Goal: Task Accomplishment & Management: Manage account settings

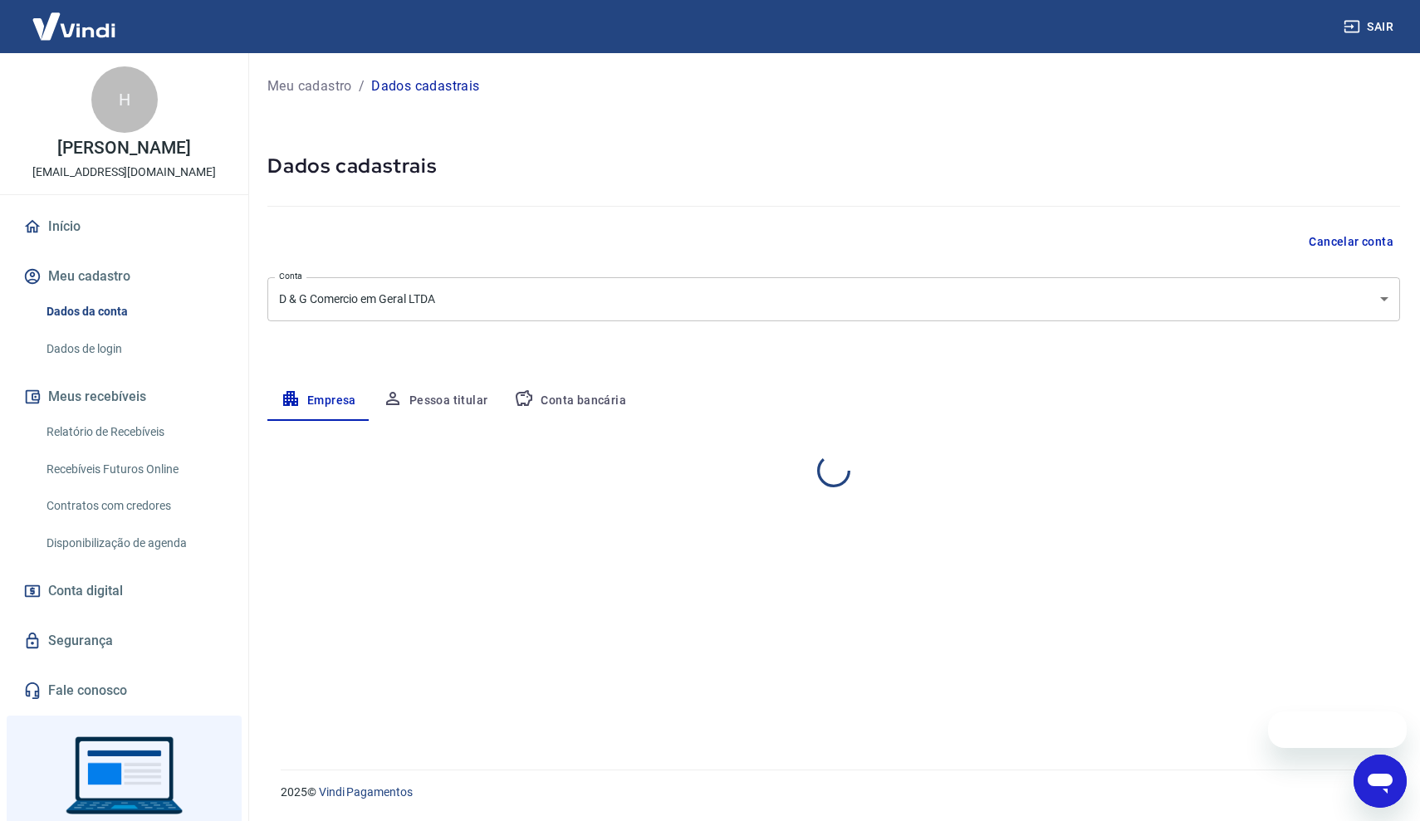
select select "SP"
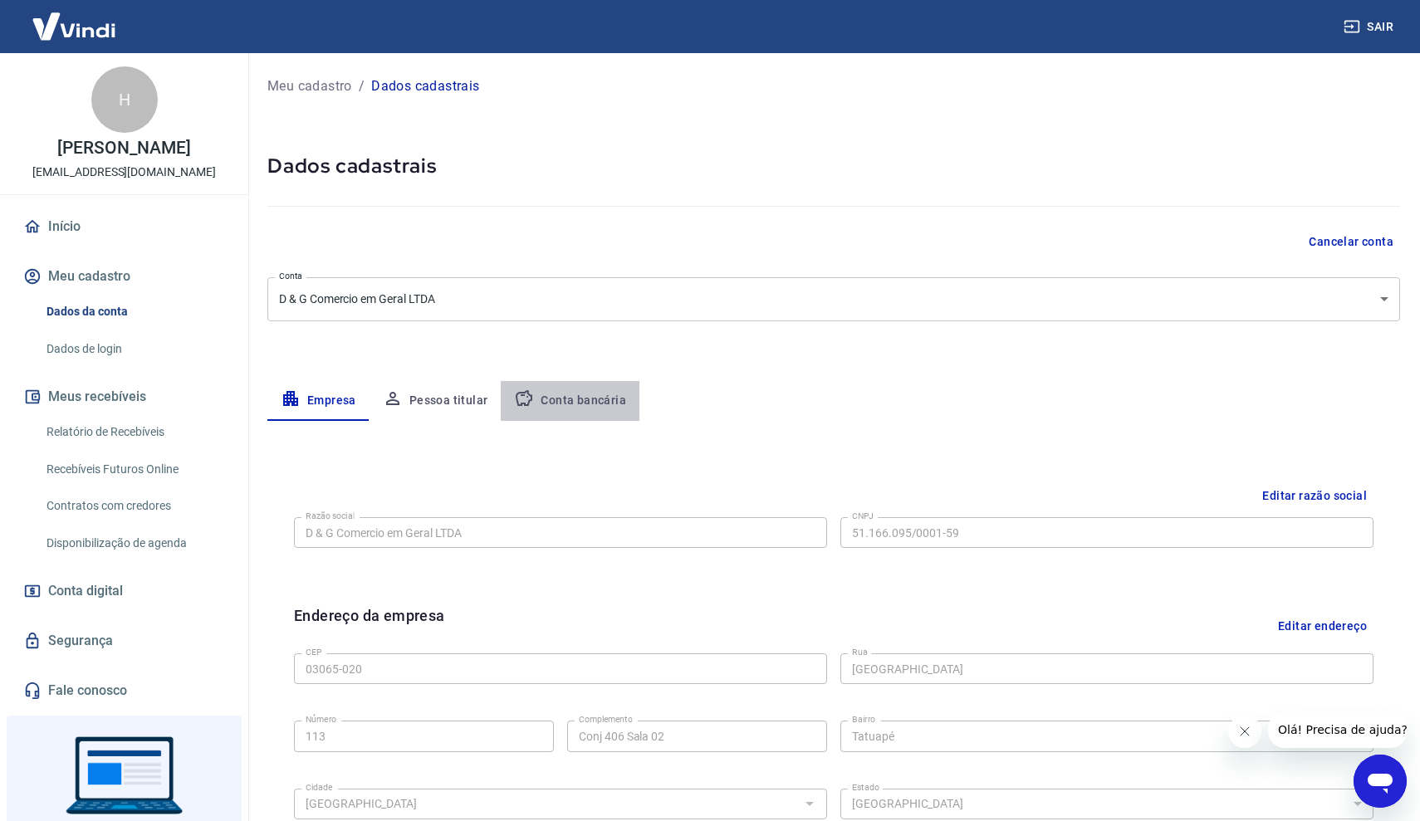
click at [603, 403] on button "Conta bancária" at bounding box center [570, 401] width 139 height 40
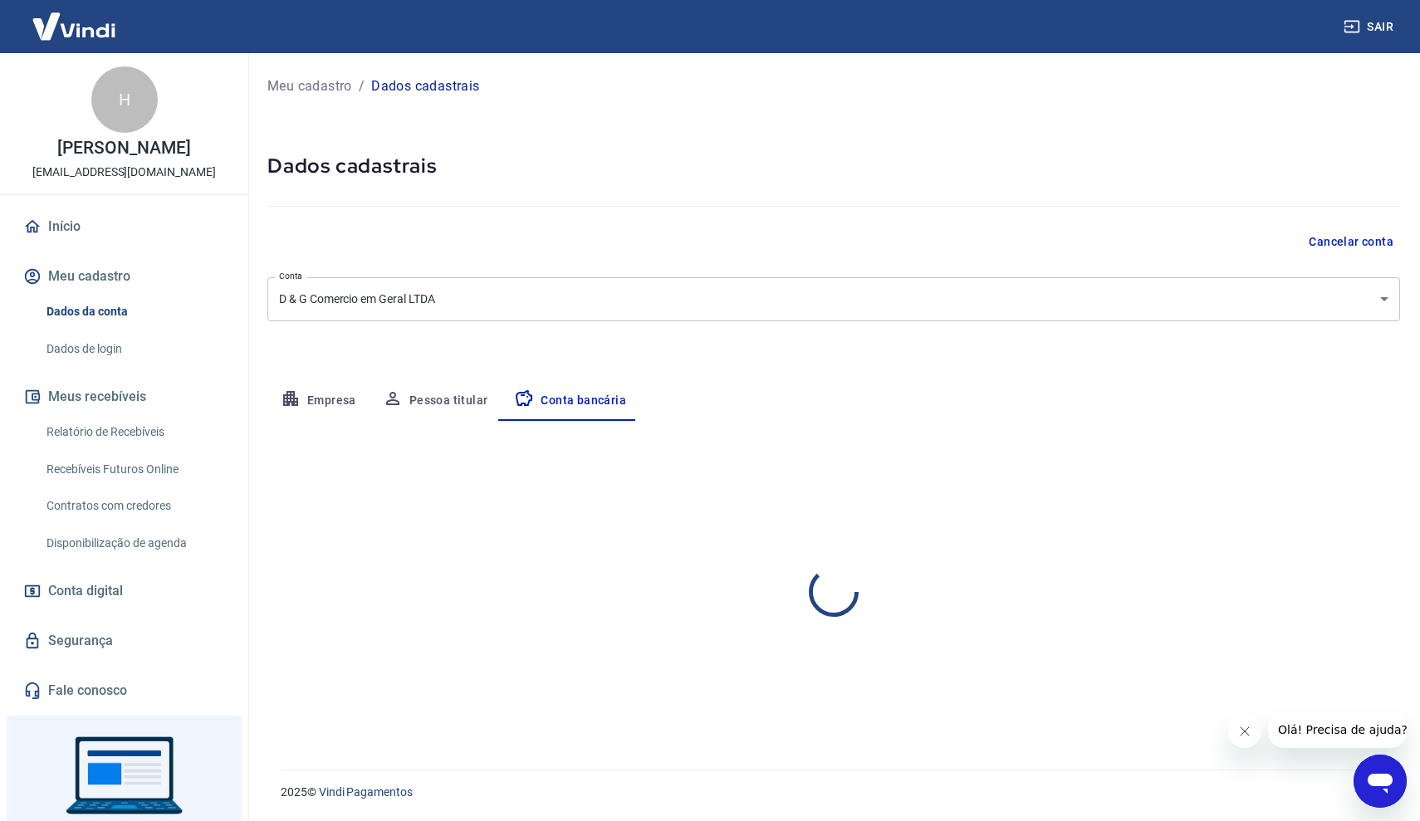
select select "1"
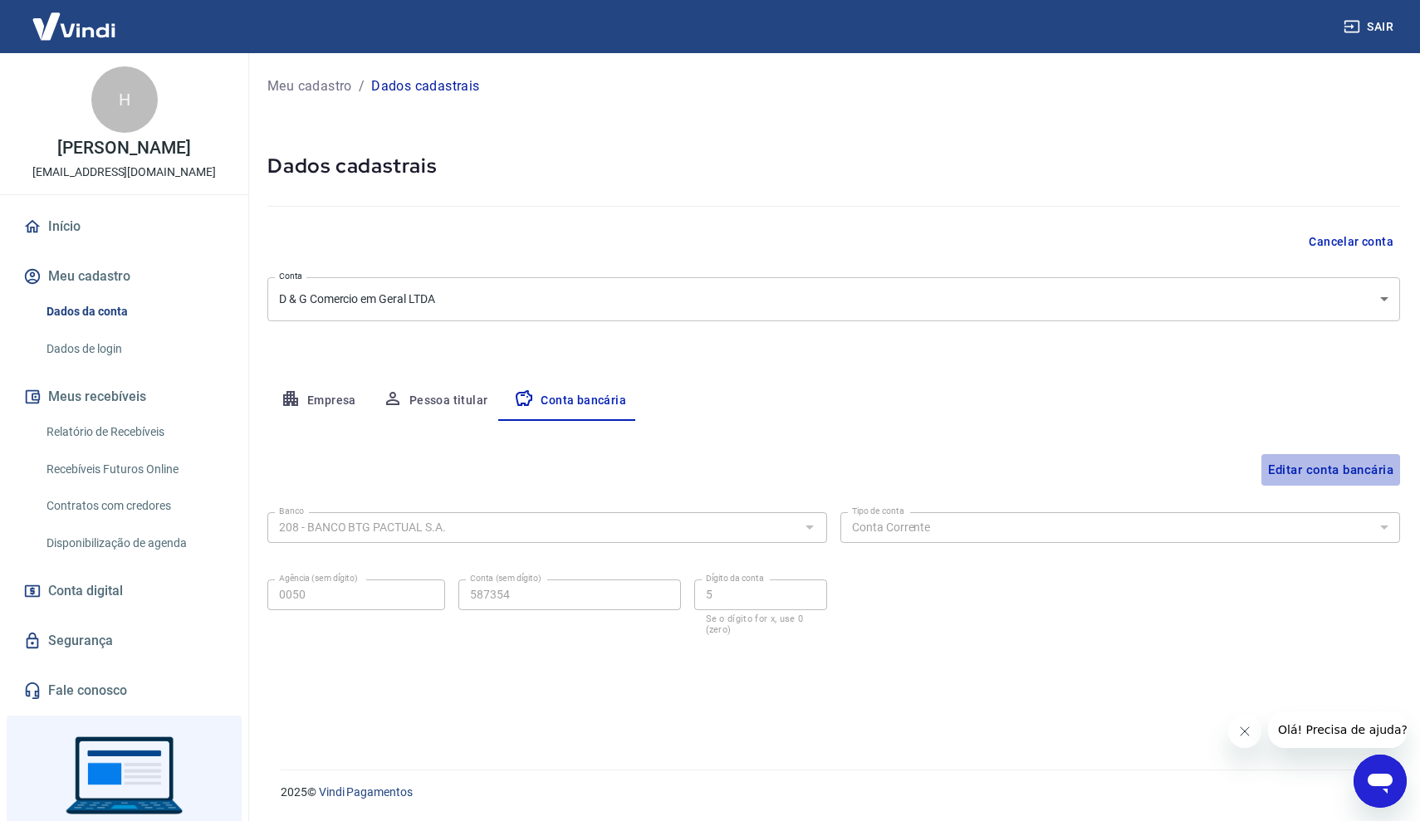
click at [1279, 472] on button "Editar conta bancária" at bounding box center [1330, 470] width 139 height 32
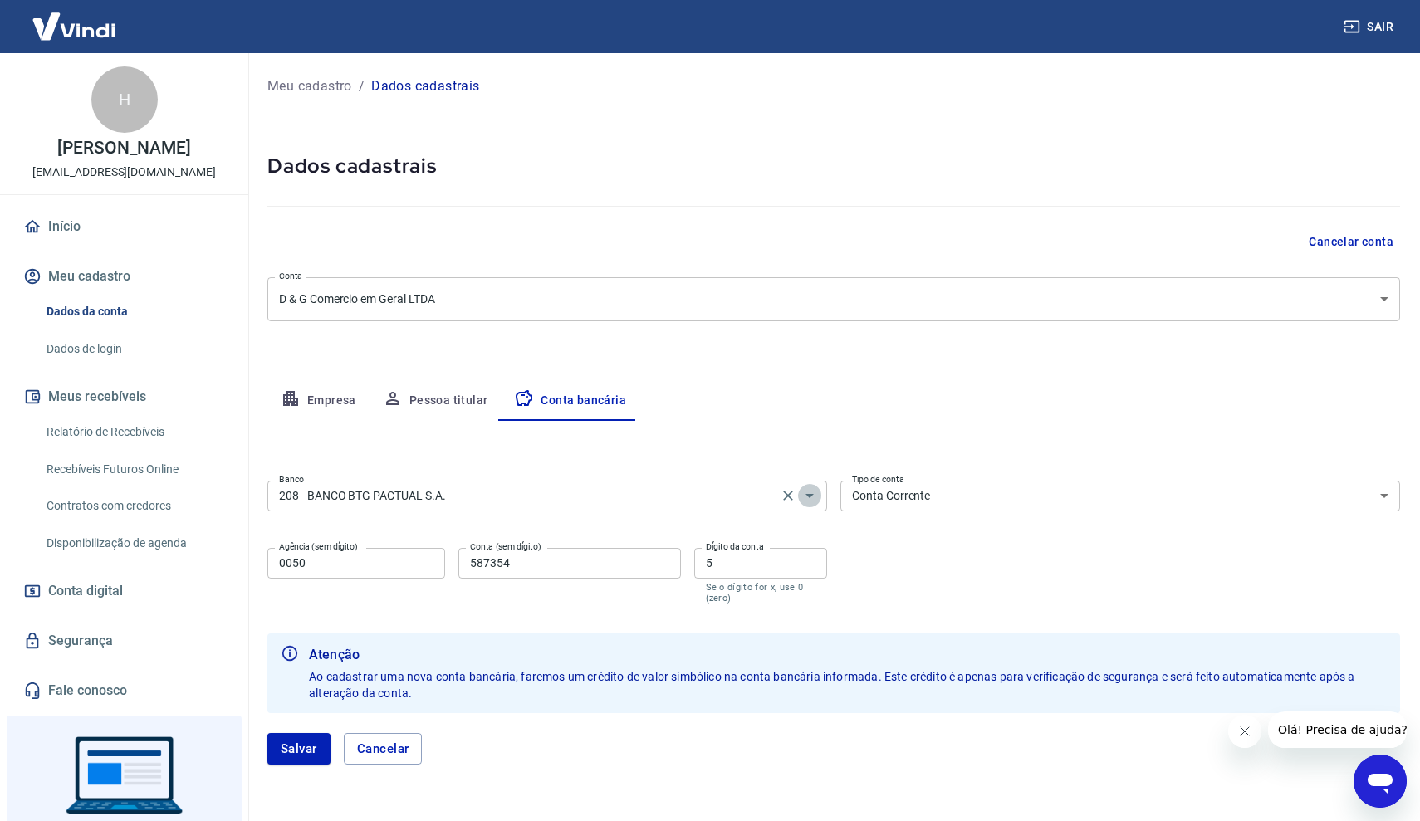
click at [804, 506] on button "Abrir" at bounding box center [809, 495] width 23 height 23
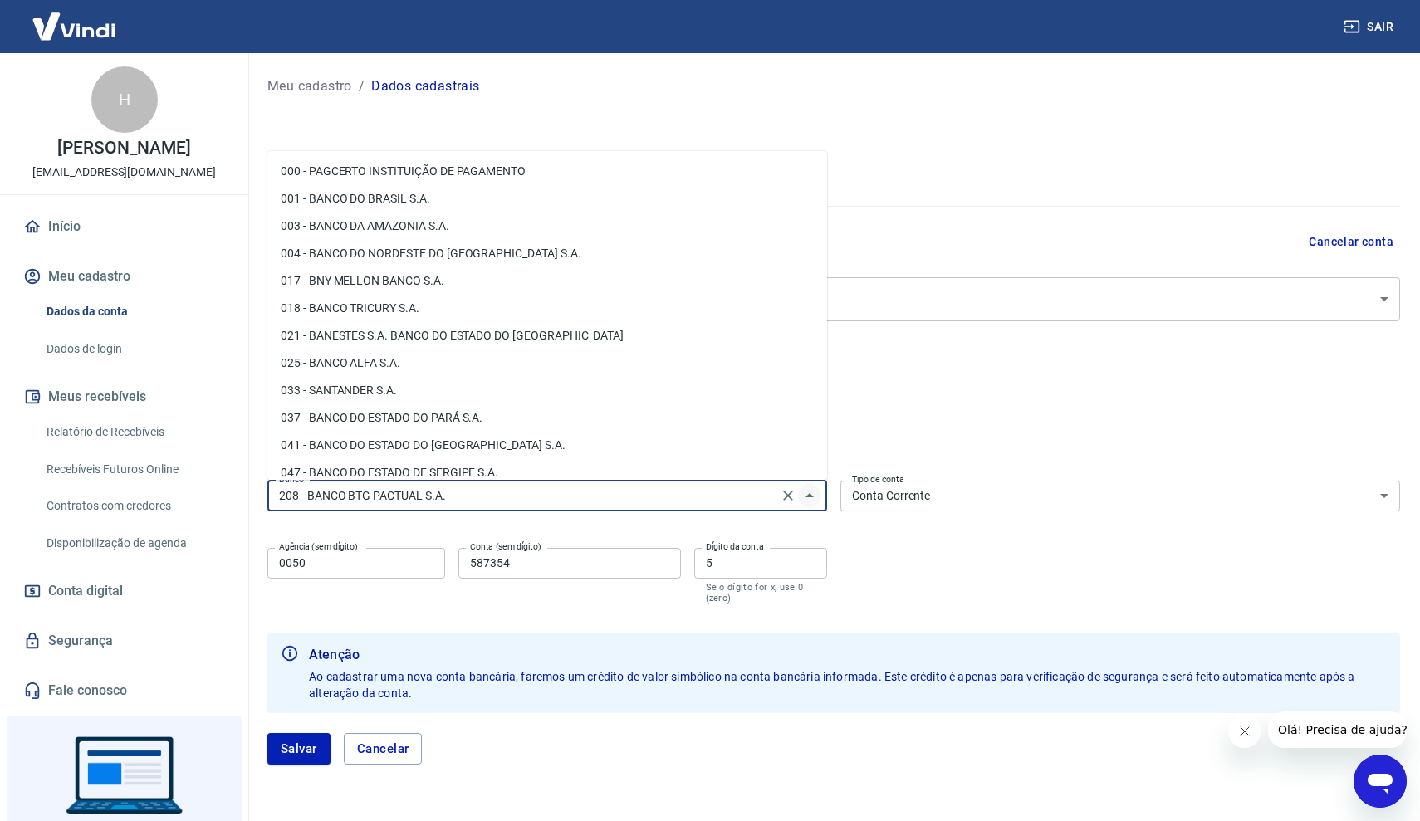
scroll to position [791, 0]
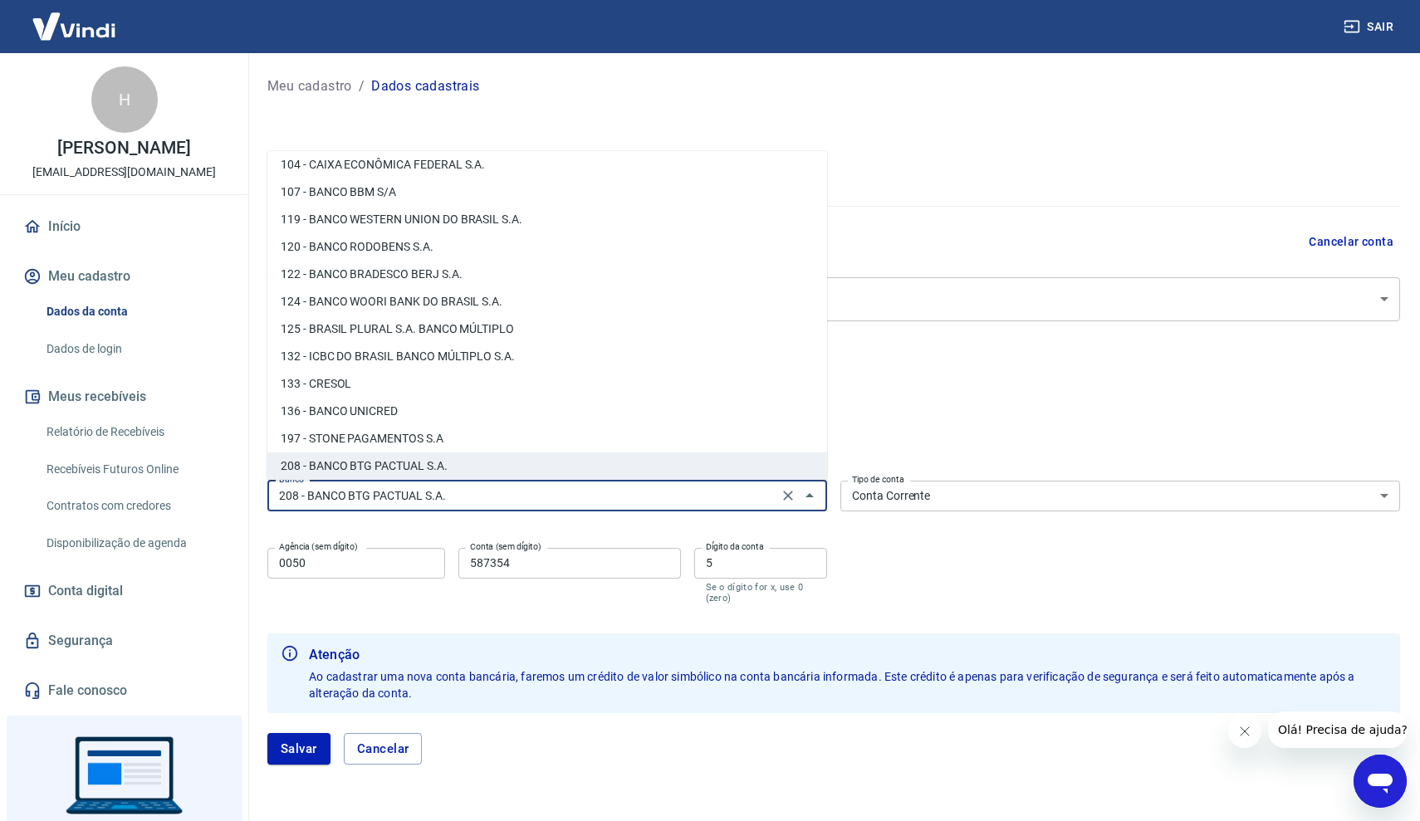
click at [572, 159] on li "104 - CAIXA ECONÔMICA FEDERAL S.A." at bounding box center [547, 164] width 560 height 27
type input "104 - CAIXA ECONÔMICA FEDERAL S.A."
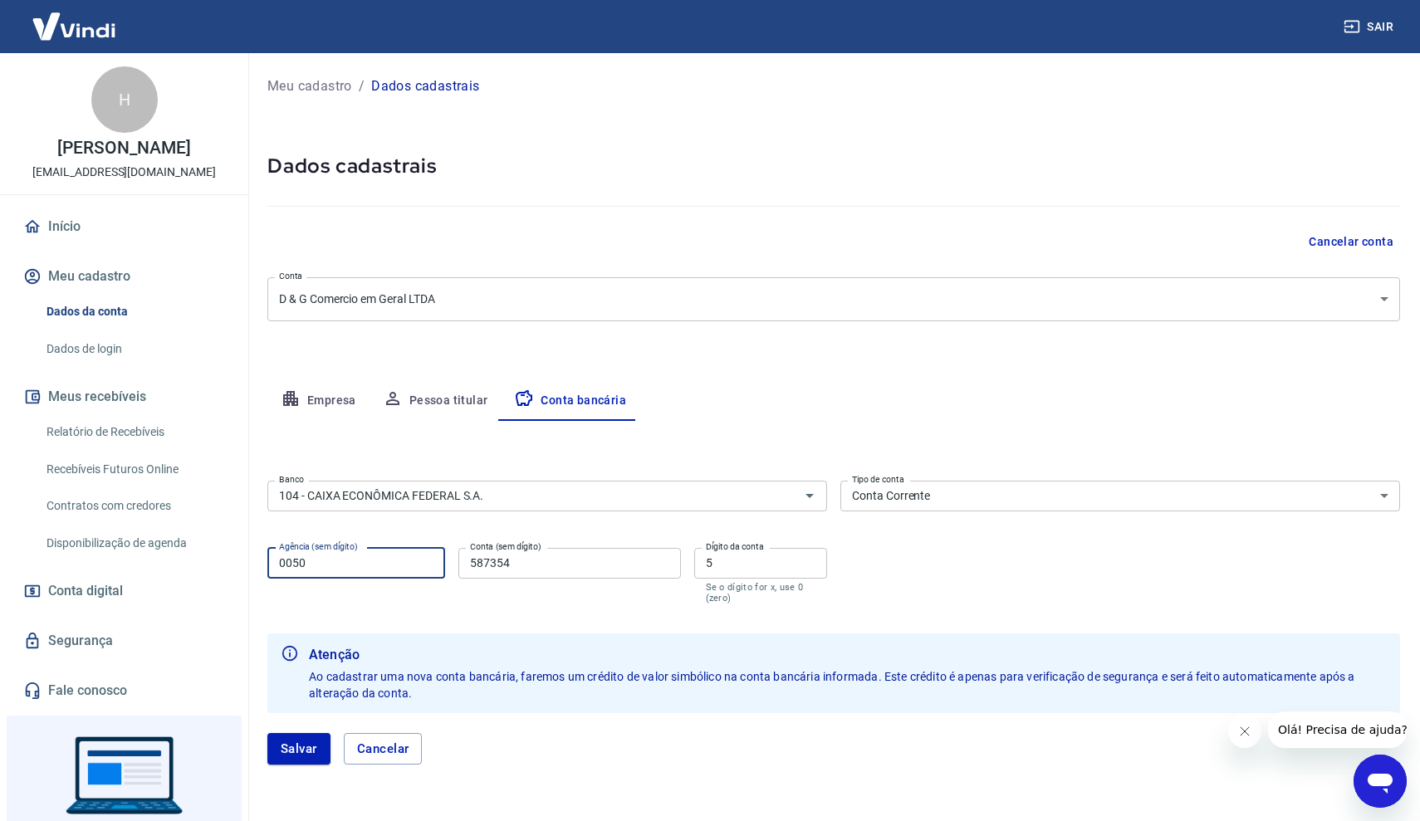
click at [373, 563] on input "0050" at bounding box center [356, 563] width 178 height 31
type input "0"
type input "4961"
click at [585, 565] on input "587354" at bounding box center [569, 563] width 222 height 31
type input "5"
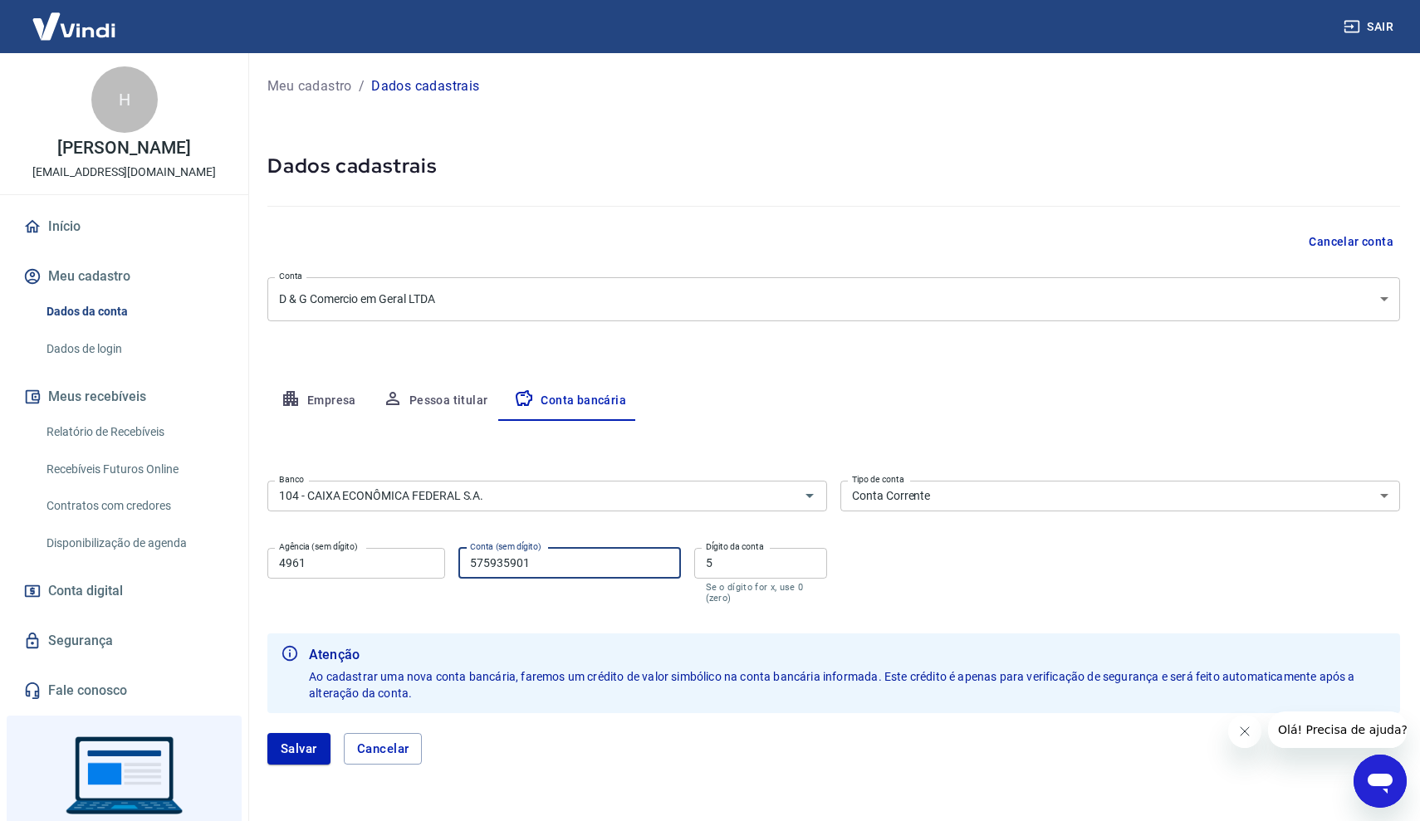
type input "575935901"
click at [755, 575] on input "5" at bounding box center [761, 563] width 134 height 31
type input "7"
click at [307, 765] on div "[PERSON_NAME]" at bounding box center [833, 748] width 1132 height 71
click at [310, 746] on button "Salvar" at bounding box center [298, 749] width 63 height 32
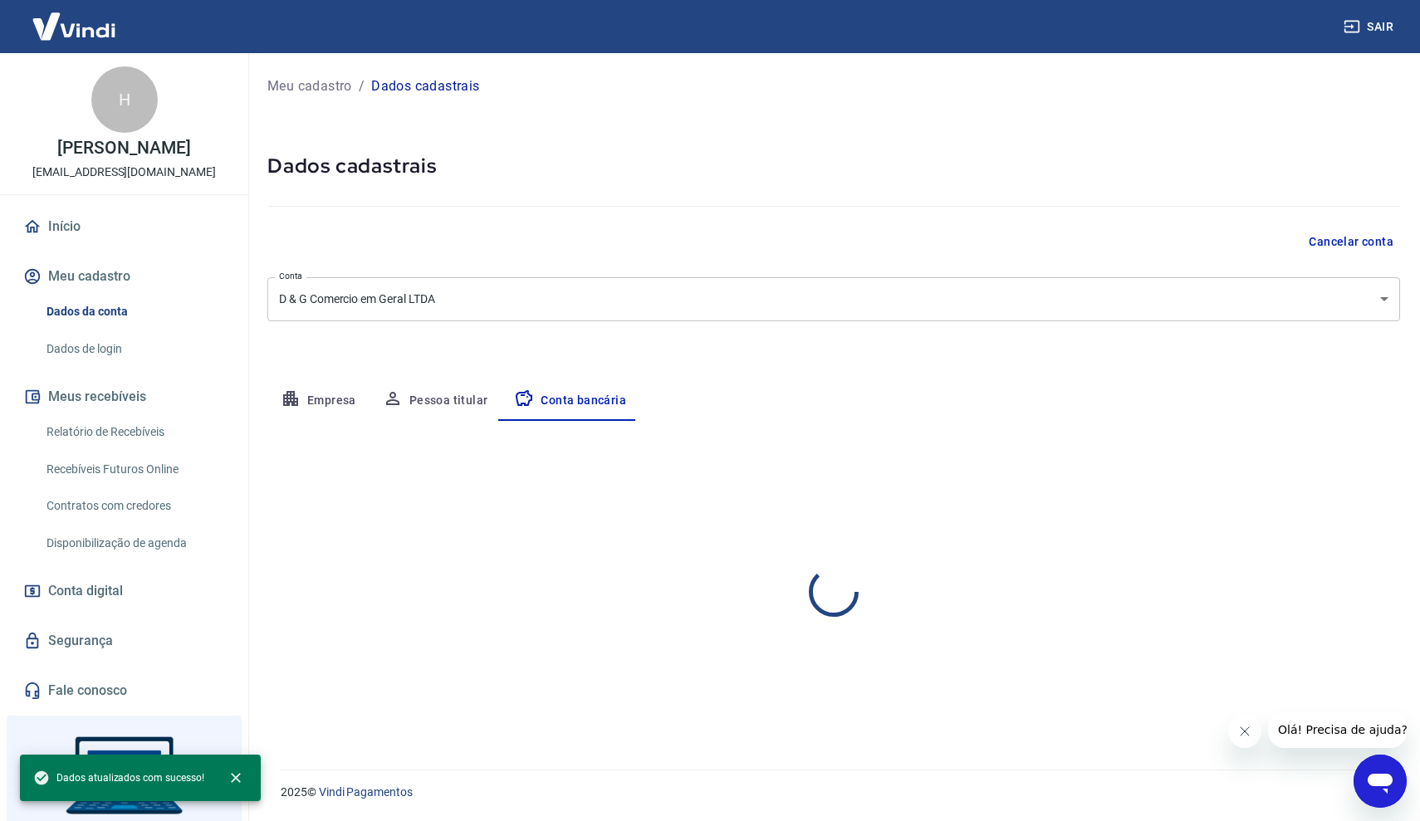
select select "1"
click at [458, 399] on button "Pessoa titular" at bounding box center [435, 401] width 132 height 40
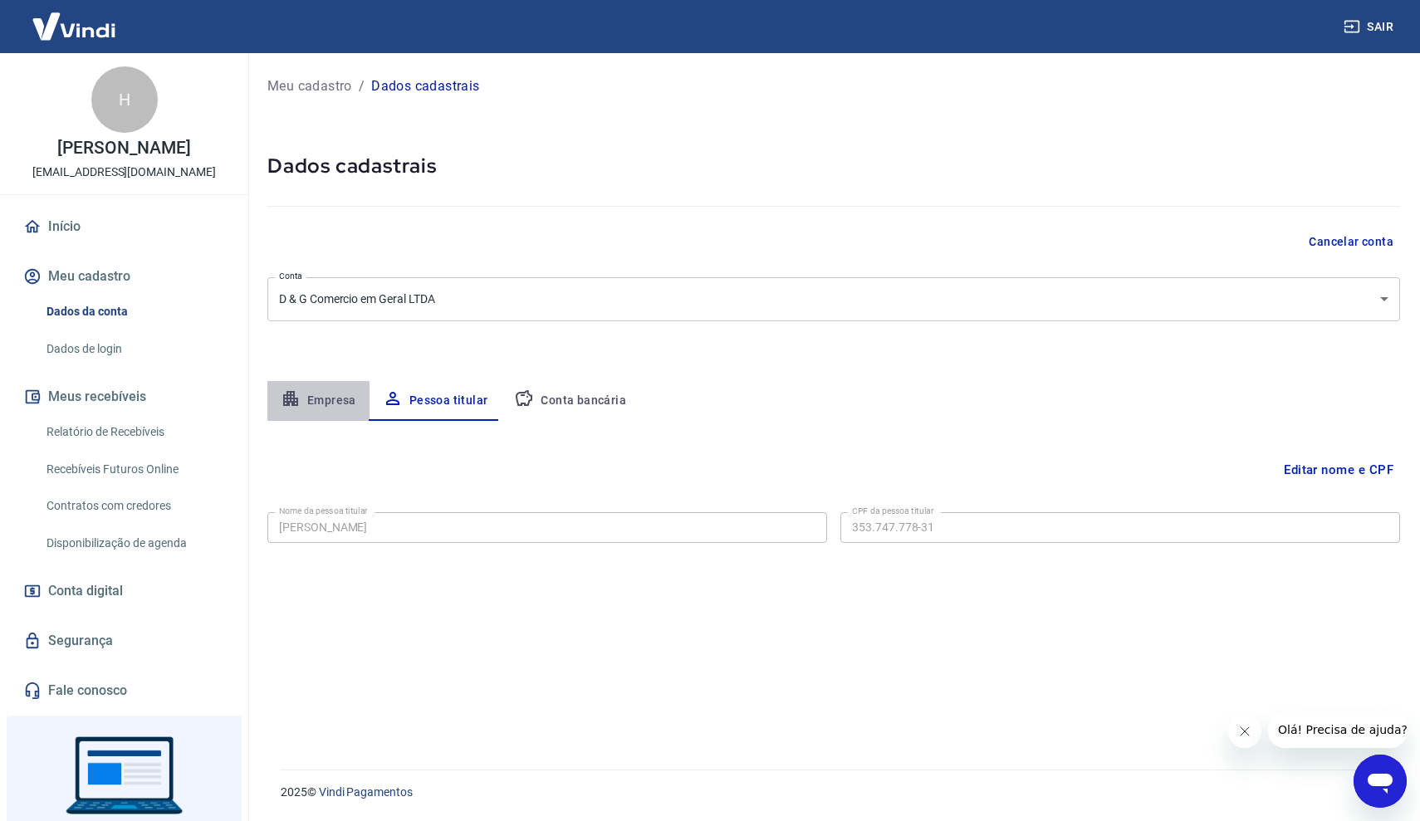
click at [356, 394] on button "Empresa" at bounding box center [318, 401] width 102 height 40
select select "SP"
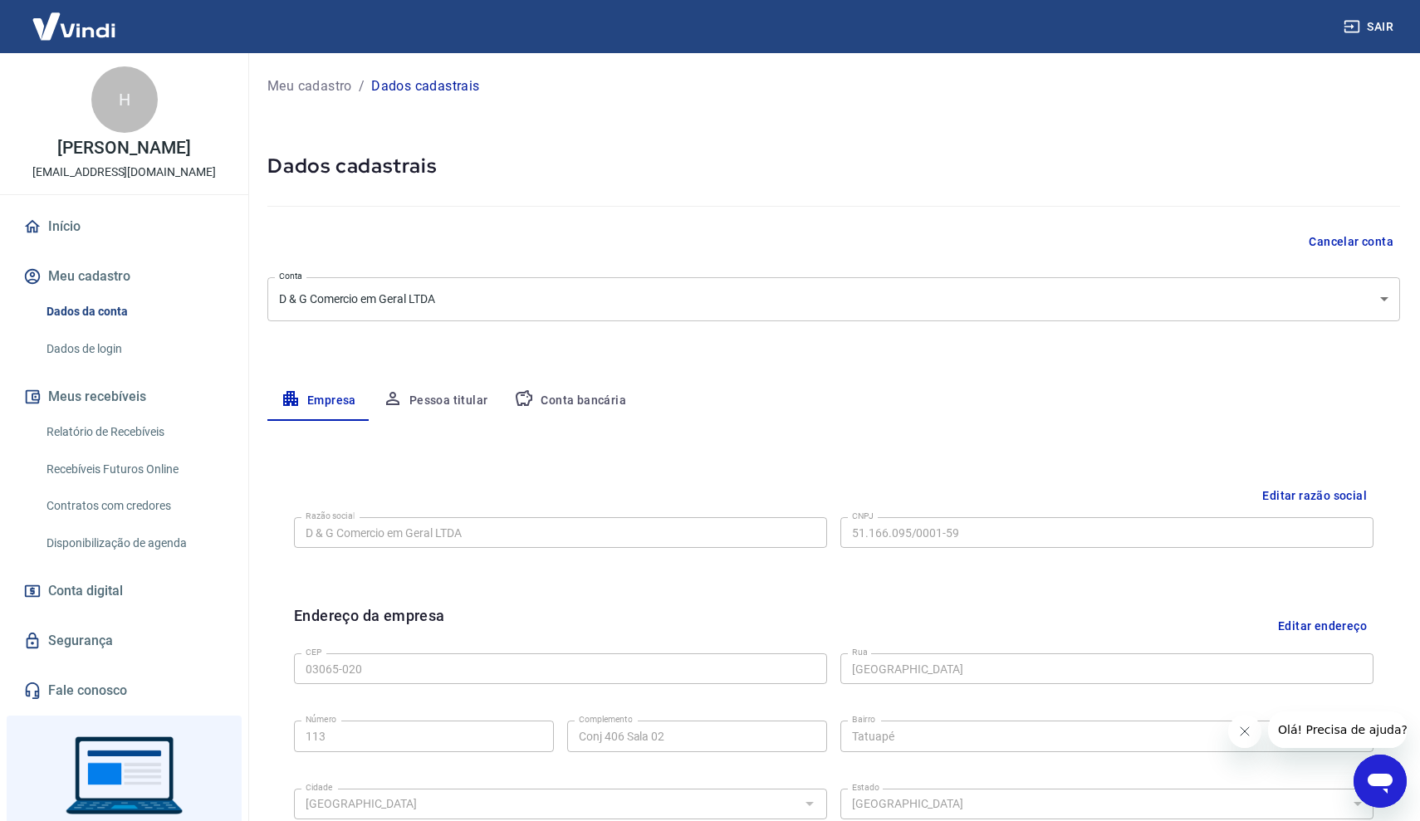
click at [584, 477] on div "Editar razão social Razão social D & G Comercio em Geral LTDA Razão social CNPJ…" at bounding box center [834, 529] width 1106 height 125
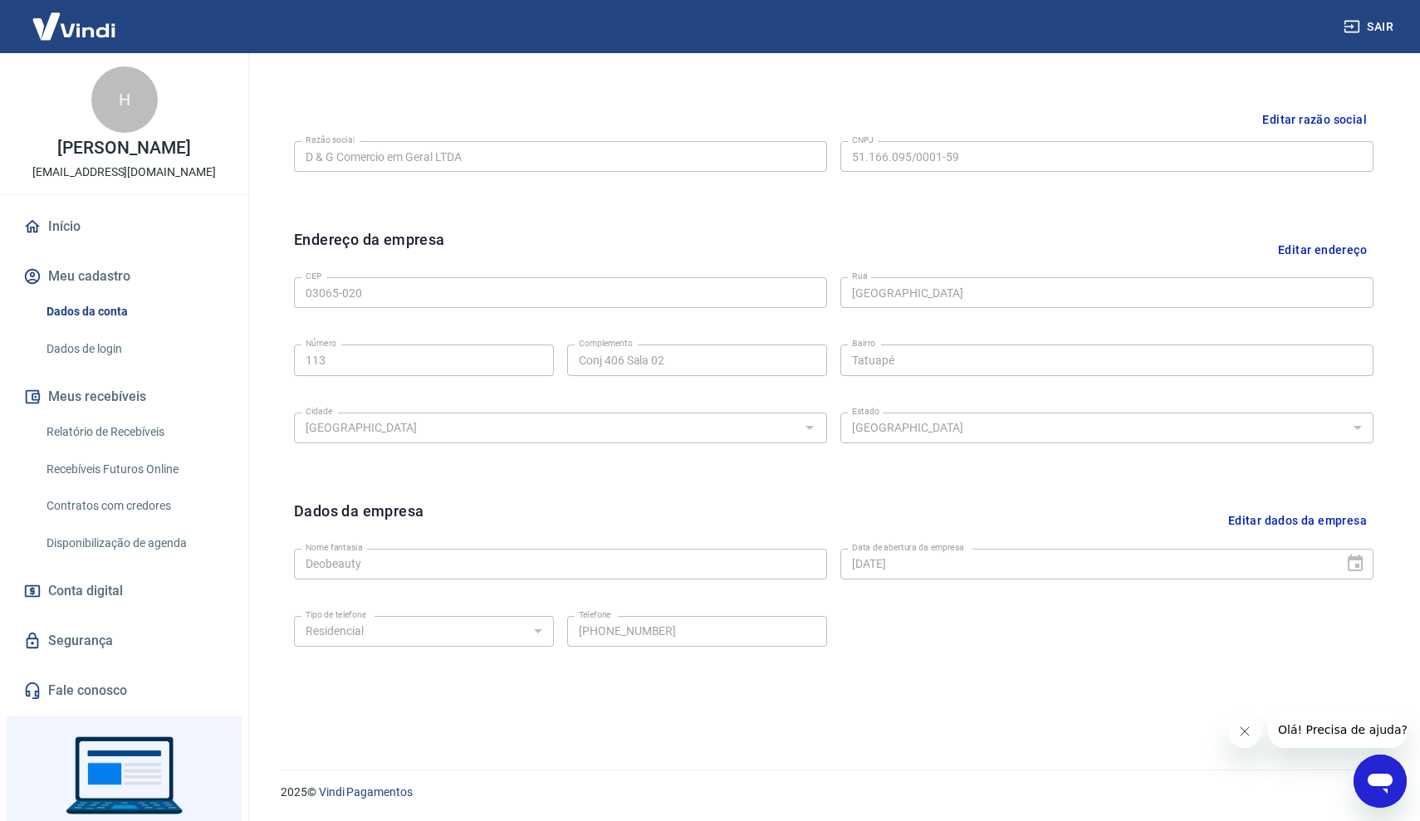
scroll to position [375, 0]
